Goal: Task Accomplishment & Management: Manage account settings

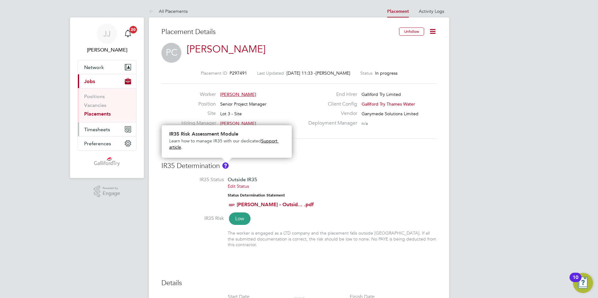
click at [102, 129] on span "Timesheets" at bounding box center [97, 130] width 26 height 6
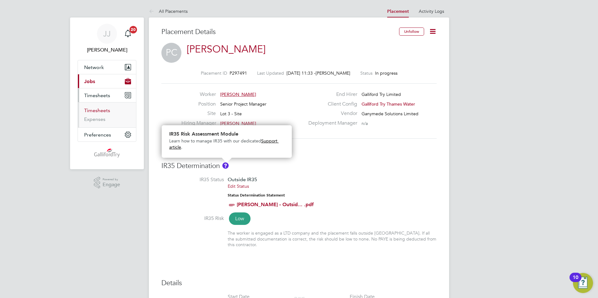
click at [104, 111] on link "Timesheets" at bounding box center [97, 111] width 26 height 6
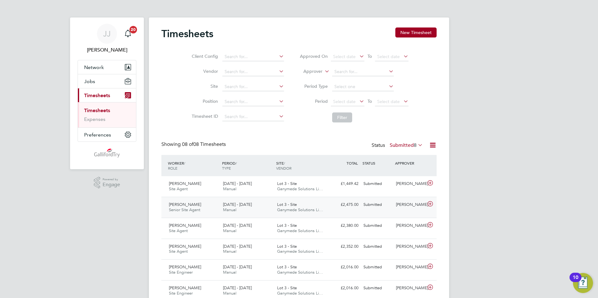
click at [335, 204] on div "£2,475.00 Submitted" at bounding box center [344, 205] width 33 height 10
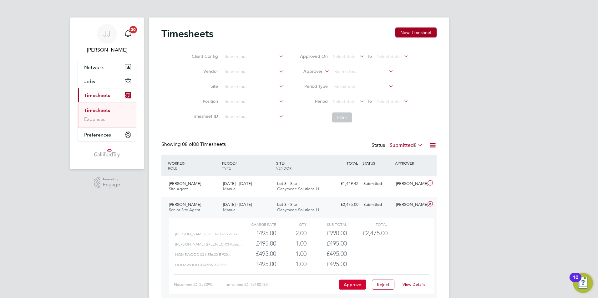
click at [358, 286] on button "Approve" at bounding box center [353, 285] width 28 height 10
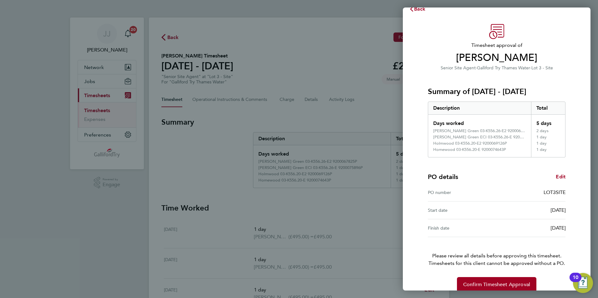
scroll to position [20, 0]
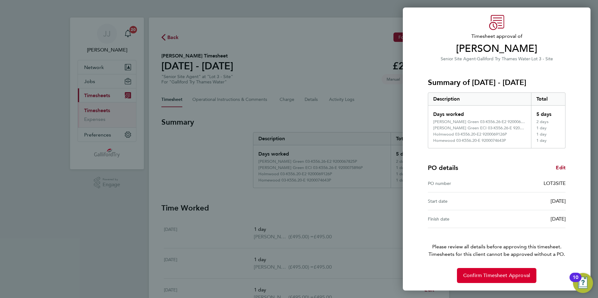
click at [489, 274] on span "Confirm Timesheet Approval" at bounding box center [496, 276] width 67 height 6
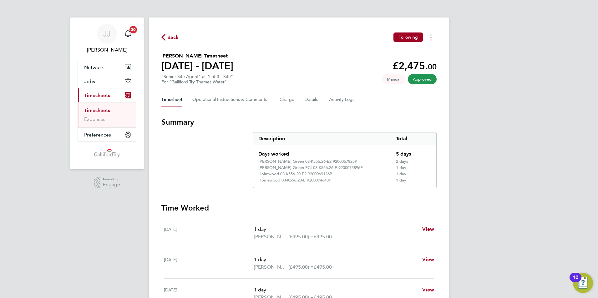
click at [102, 109] on link "Timesheets" at bounding box center [97, 111] width 26 height 6
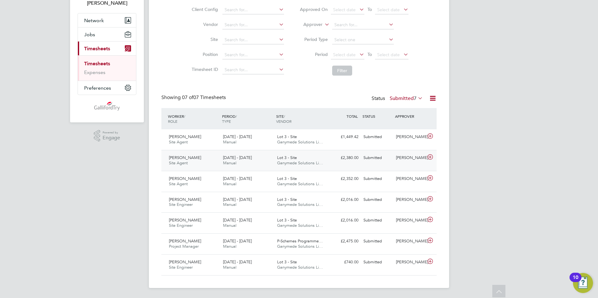
click at [298, 159] on div "Lot 3 - Site Ganymede Solutions Li…" at bounding box center [301, 161] width 54 height 16
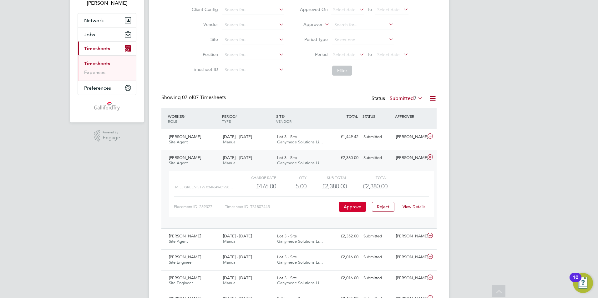
click at [349, 207] on button "Approve" at bounding box center [353, 207] width 28 height 10
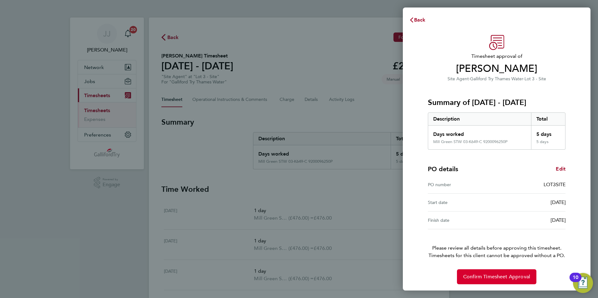
click at [472, 272] on button "Confirm Timesheet Approval" at bounding box center [496, 276] width 79 height 15
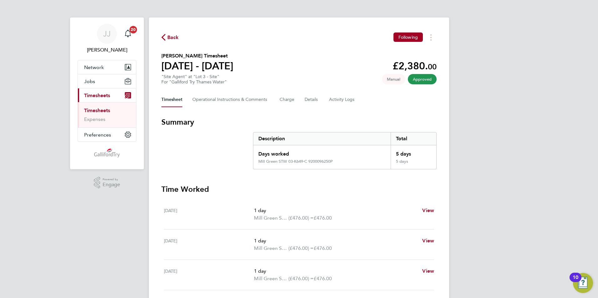
click at [104, 111] on link "Timesheets" at bounding box center [97, 111] width 26 height 6
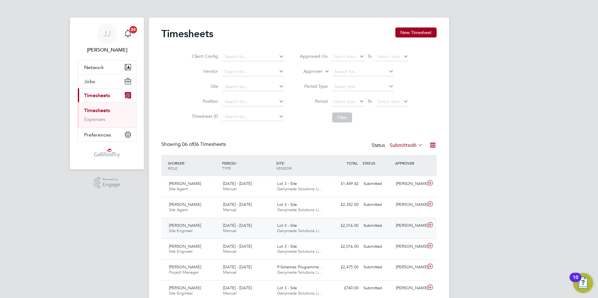
click at [247, 226] on span "[DATE] - [DATE]" at bounding box center [237, 225] width 29 height 5
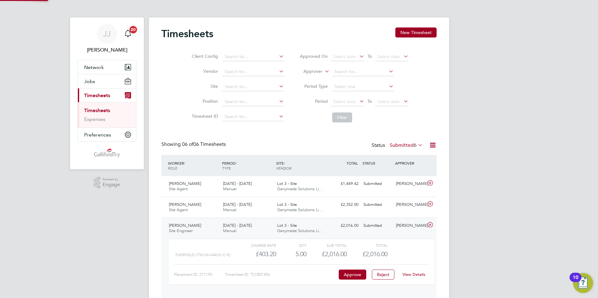
scroll to position [11, 61]
click at [350, 273] on button "Approve" at bounding box center [353, 275] width 28 height 10
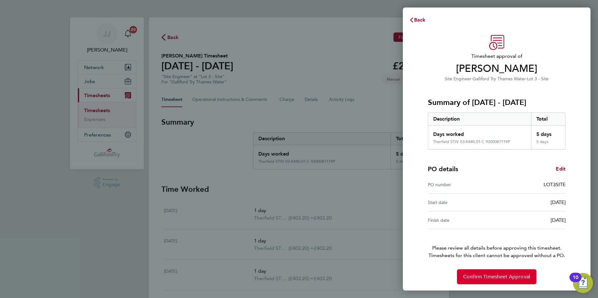
click at [492, 274] on span "Confirm Timesheet Approval" at bounding box center [496, 277] width 67 height 6
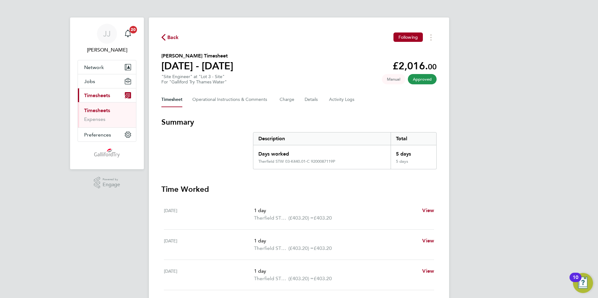
click at [100, 108] on link "Timesheets" at bounding box center [97, 111] width 26 height 6
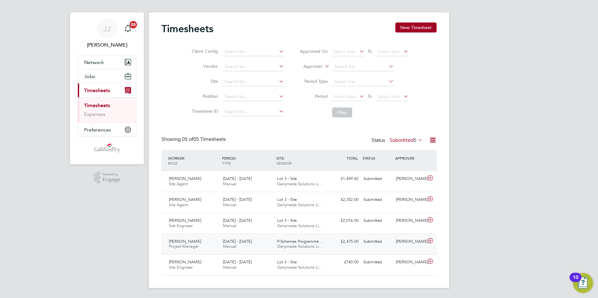
click at [290, 244] on span "Ganymede Solutions Li…" at bounding box center [300, 246] width 46 height 5
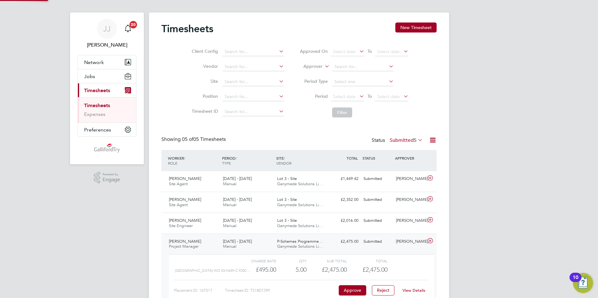
scroll to position [11, 61]
click at [348, 289] on button "Approve" at bounding box center [353, 290] width 28 height 10
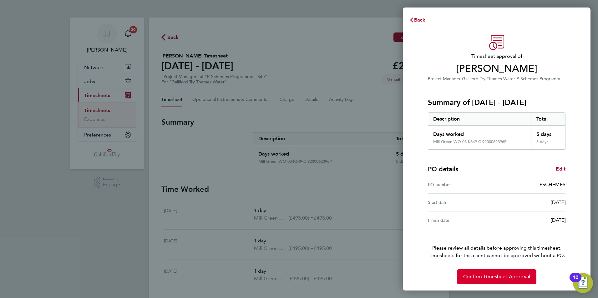
click at [470, 276] on span "Confirm Timesheet Approval" at bounding box center [496, 277] width 67 height 6
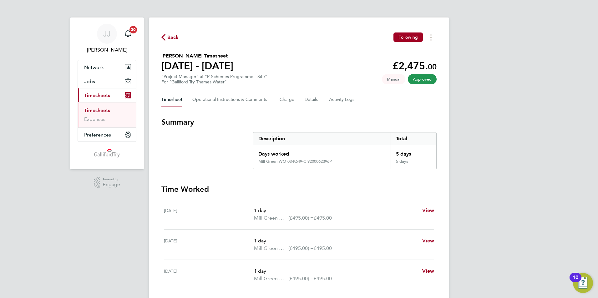
click at [105, 109] on link "Timesheets" at bounding box center [97, 111] width 26 height 6
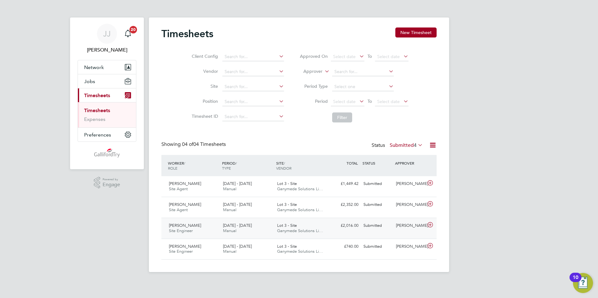
click at [255, 224] on div "18 - 24 Aug 2025 Manual" at bounding box center [247, 229] width 54 height 16
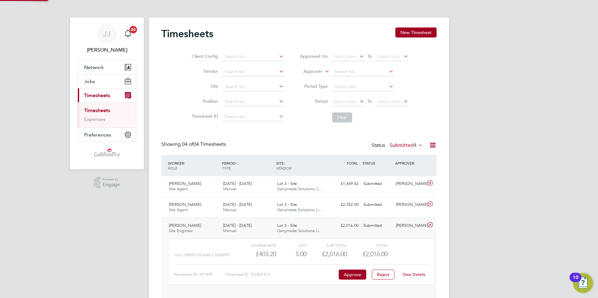
scroll to position [11, 61]
click at [345, 272] on button "Approve" at bounding box center [353, 275] width 28 height 10
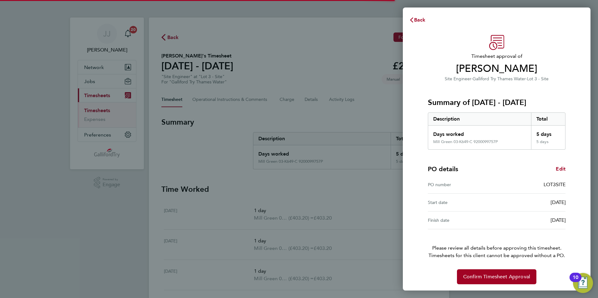
scroll to position [1, 0]
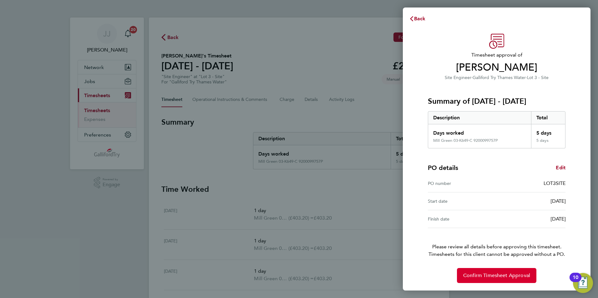
click at [480, 275] on span "Confirm Timesheet Approval" at bounding box center [496, 276] width 67 height 6
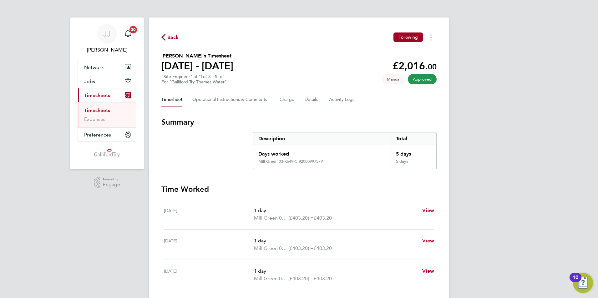
click at [97, 109] on link "Timesheets" at bounding box center [97, 111] width 26 height 6
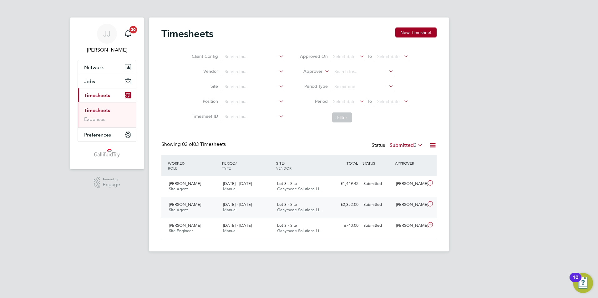
click at [286, 207] on span "Lot 3 - Site" at bounding box center [287, 204] width 20 height 5
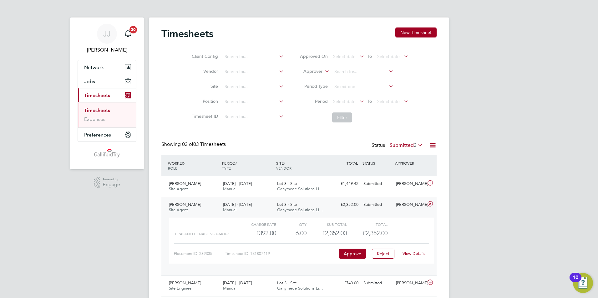
scroll to position [11, 61]
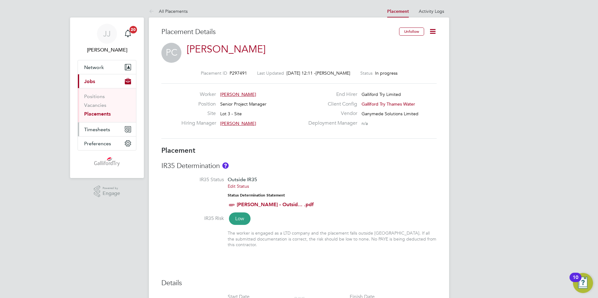
click at [104, 128] on span "Timesheets" at bounding box center [97, 130] width 26 height 6
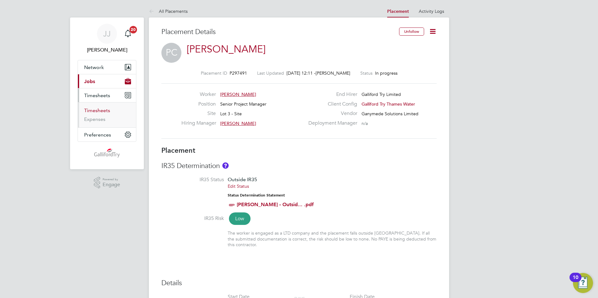
click at [101, 110] on link "Timesheets" at bounding box center [97, 111] width 26 height 6
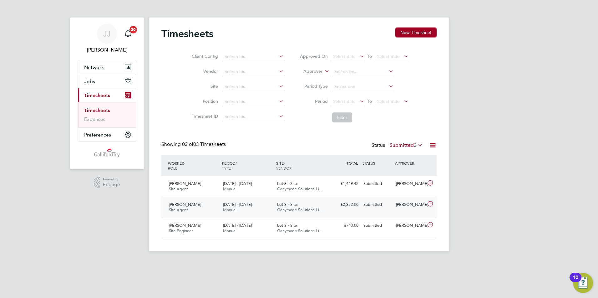
click at [290, 208] on span "Ganymede Solutions Li…" at bounding box center [300, 209] width 46 height 5
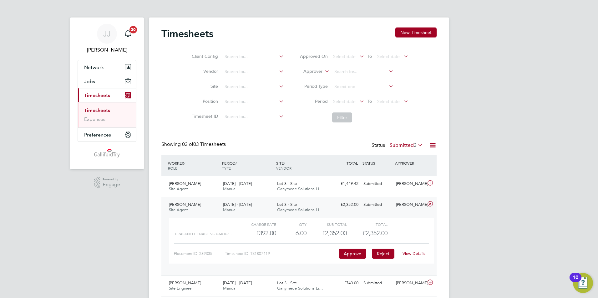
click at [392, 254] on button "Reject" at bounding box center [383, 254] width 23 height 10
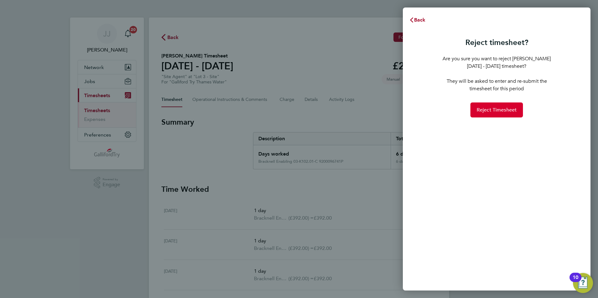
click at [492, 112] on span "Reject Timesheet" at bounding box center [496, 110] width 40 height 6
